Goal: Check status: Check status

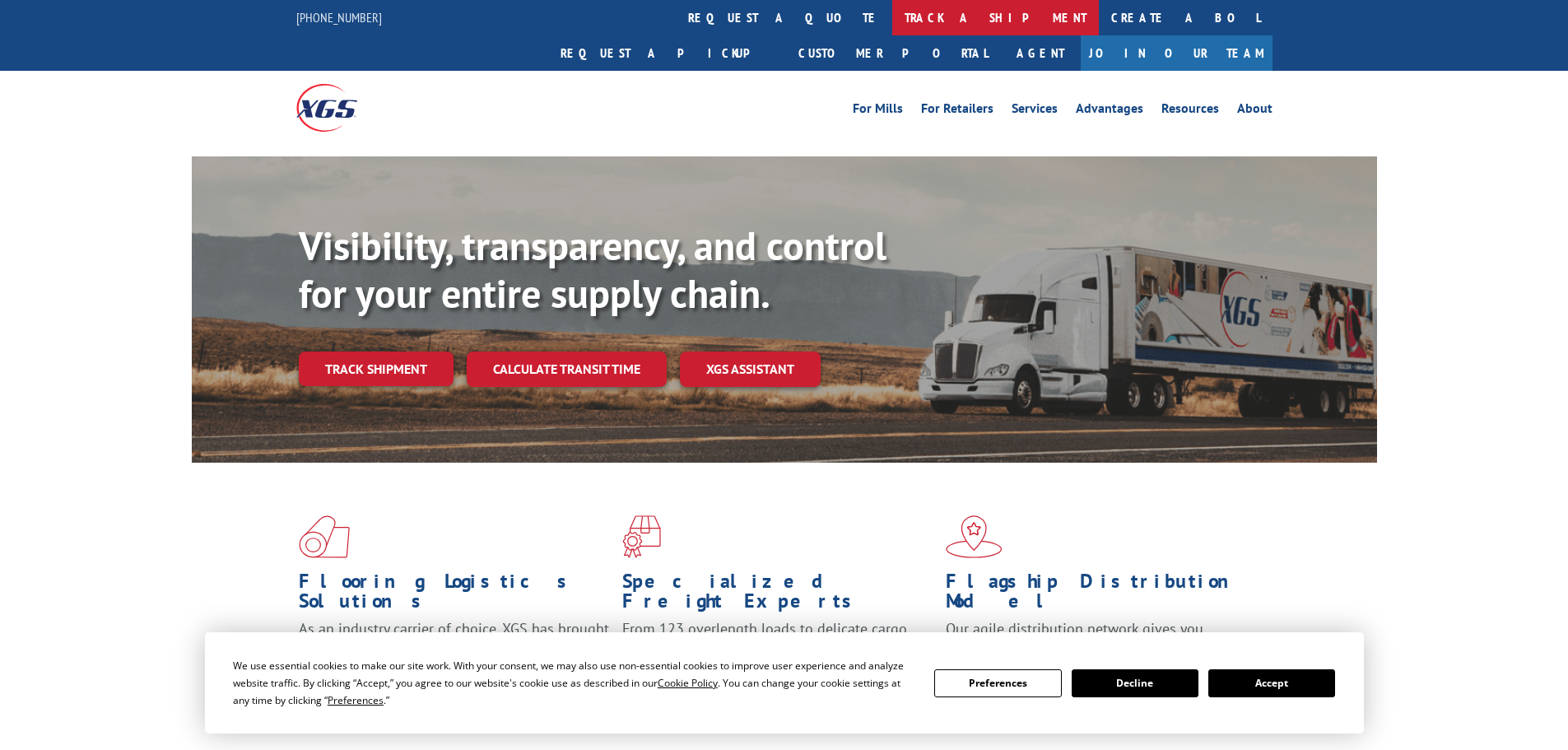
click at [893, 18] on link "track a shipment" at bounding box center [996, 18] width 206 height 36
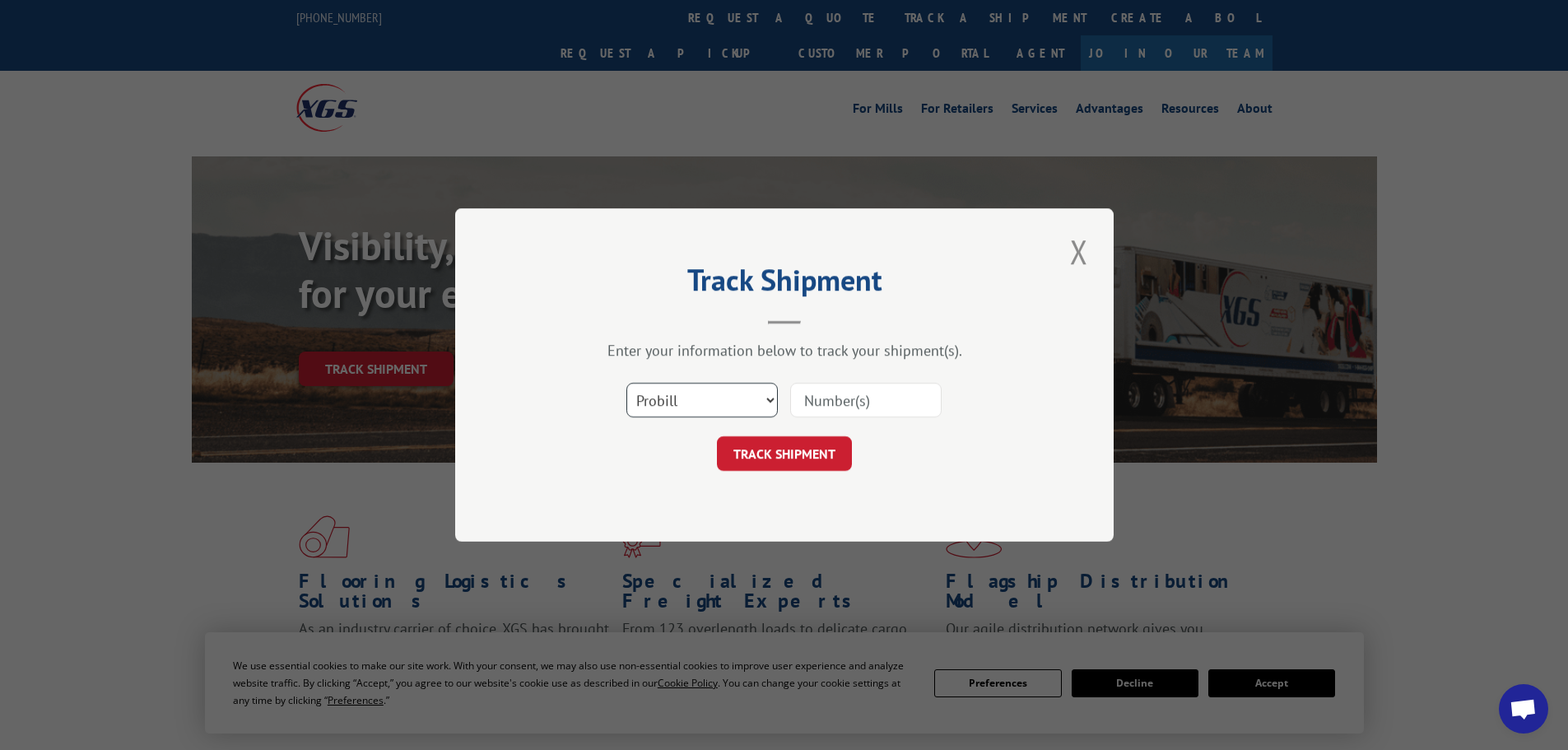
click at [689, 411] on select "Select category... Probill BOL PO" at bounding box center [702, 400] width 151 height 35
select select "bol"
click at [627, 383] on select "Select category... Probill BOL PO" at bounding box center [702, 400] width 151 height 35
click at [860, 413] on input at bounding box center [866, 400] width 151 height 35
paste input "5951105"
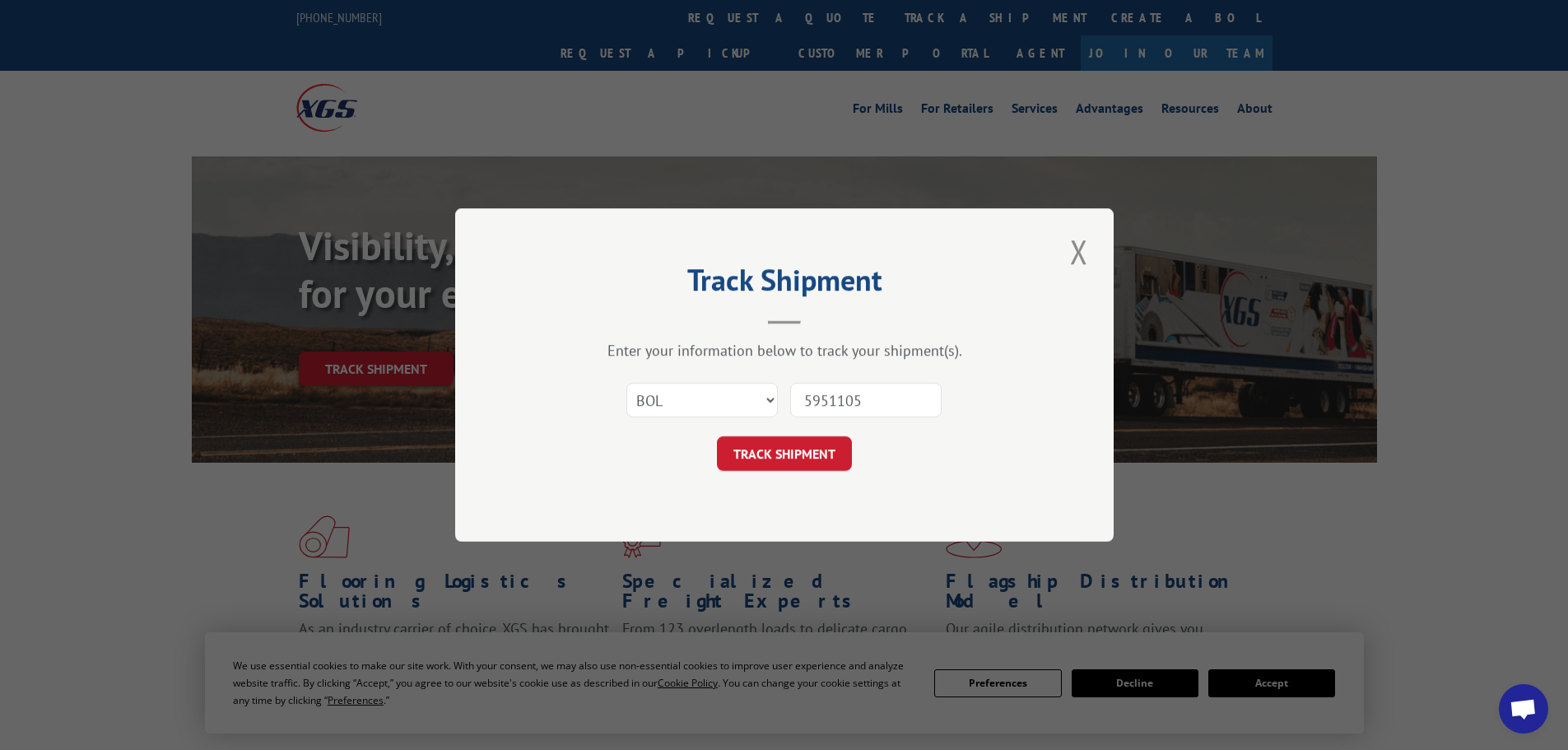
type input "5951105"
click at [717, 437] on button "TRACK SHIPMENT" at bounding box center [784, 454] width 135 height 35
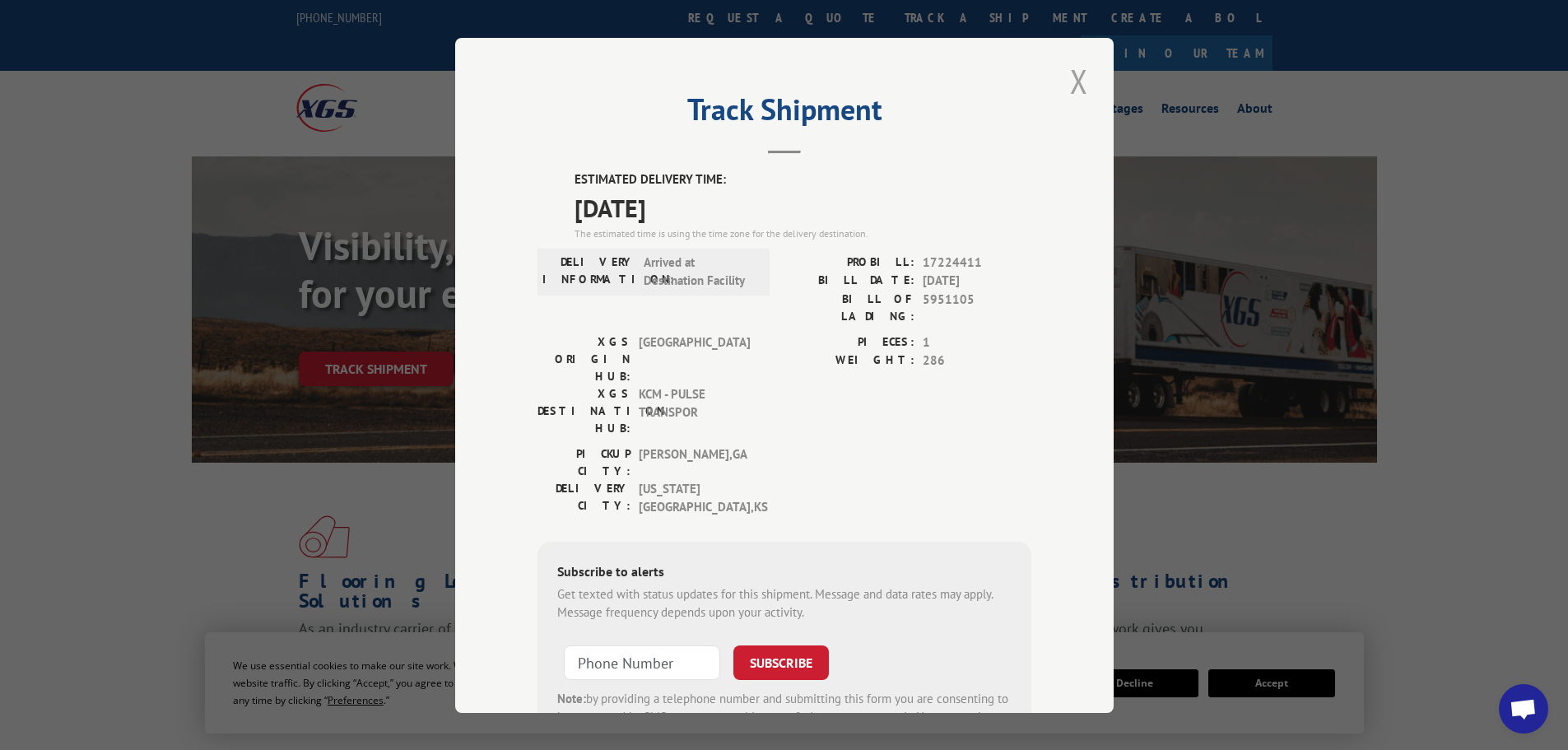
click at [1072, 85] on button "Close modal" at bounding box center [1079, 81] width 28 height 45
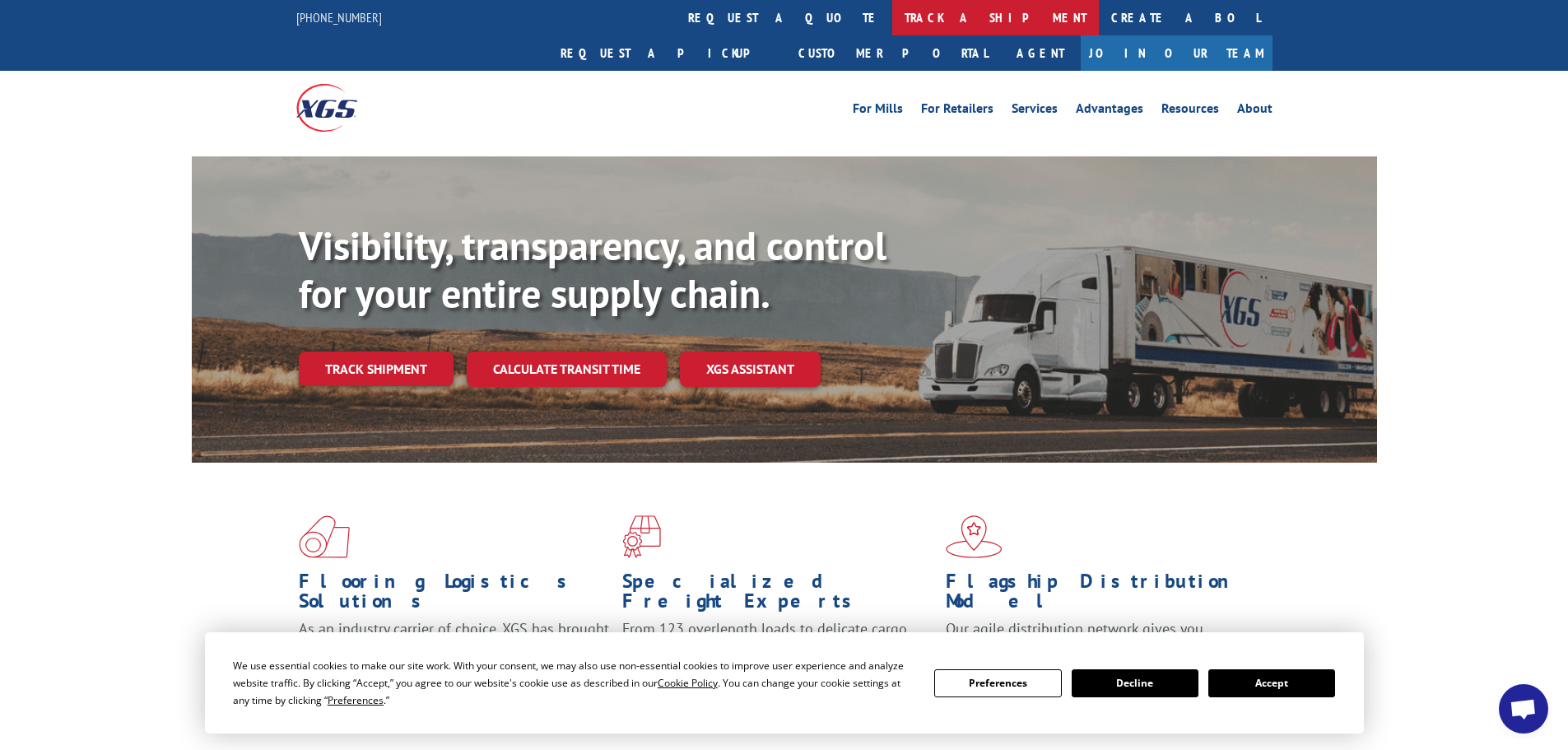
click at [893, 14] on link "track a shipment" at bounding box center [996, 18] width 206 height 36
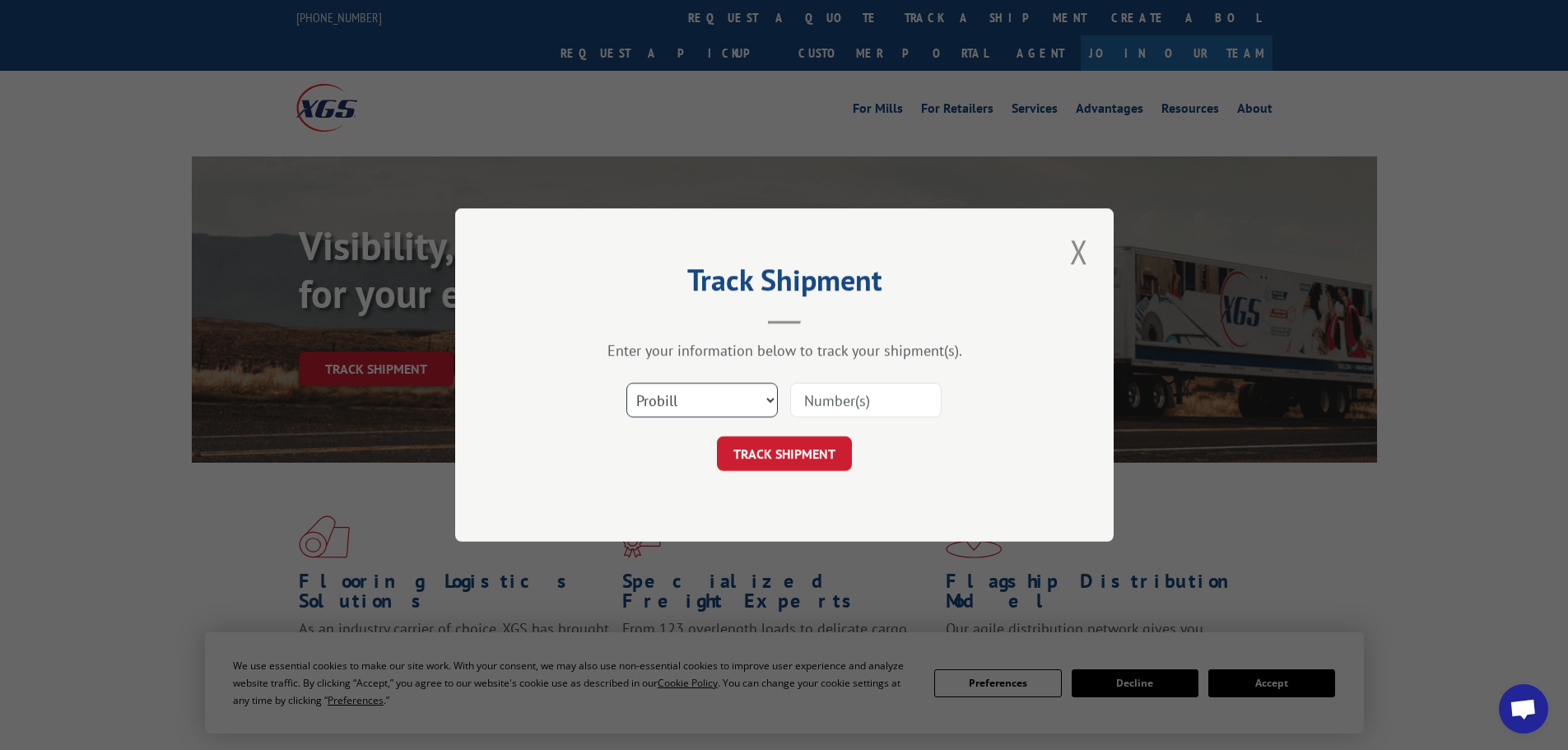
click at [665, 406] on select "Select category... Probill BOL PO" at bounding box center [702, 400] width 151 height 35
select select "bol"
click at [627, 383] on select "Select category... Probill BOL PO" at bounding box center [702, 400] width 151 height 35
click at [838, 399] on input at bounding box center [866, 400] width 151 height 35
paste input "5955054"
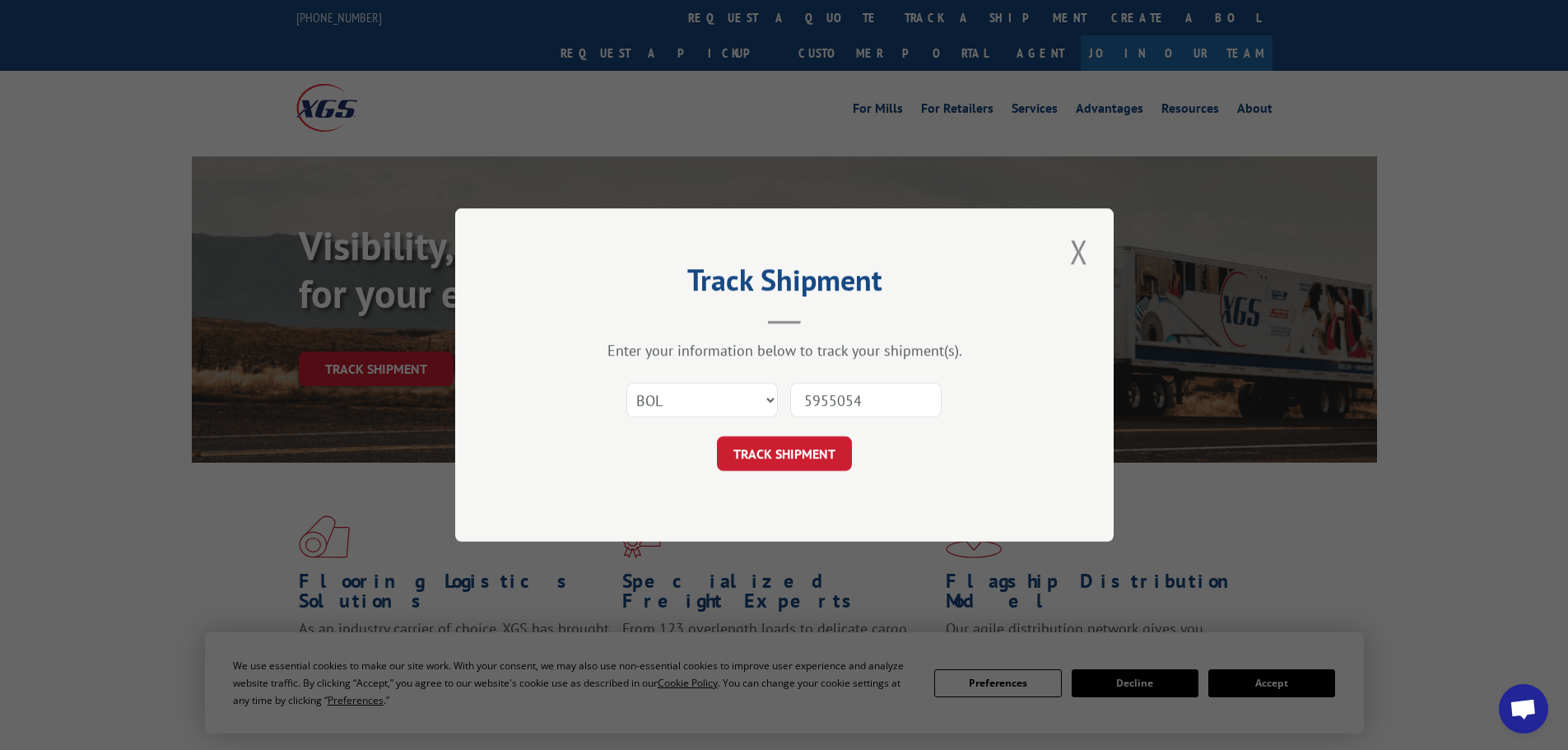
type input "5955054"
click at [717, 437] on button "TRACK SHIPMENT" at bounding box center [784, 454] width 135 height 35
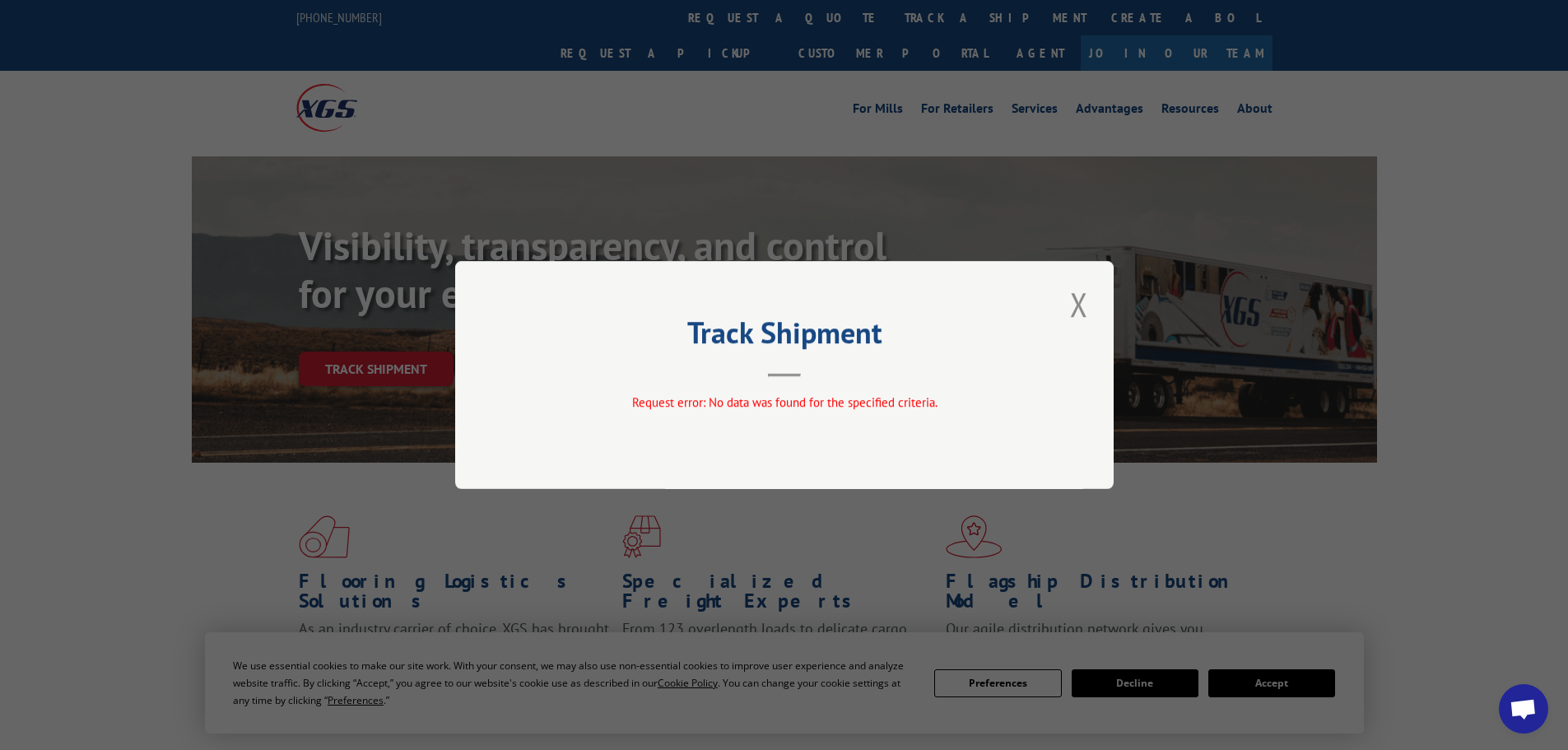
click at [1085, 303] on button "Close modal" at bounding box center [1079, 303] width 28 height 45
